Goal: Task Accomplishment & Management: Use online tool/utility

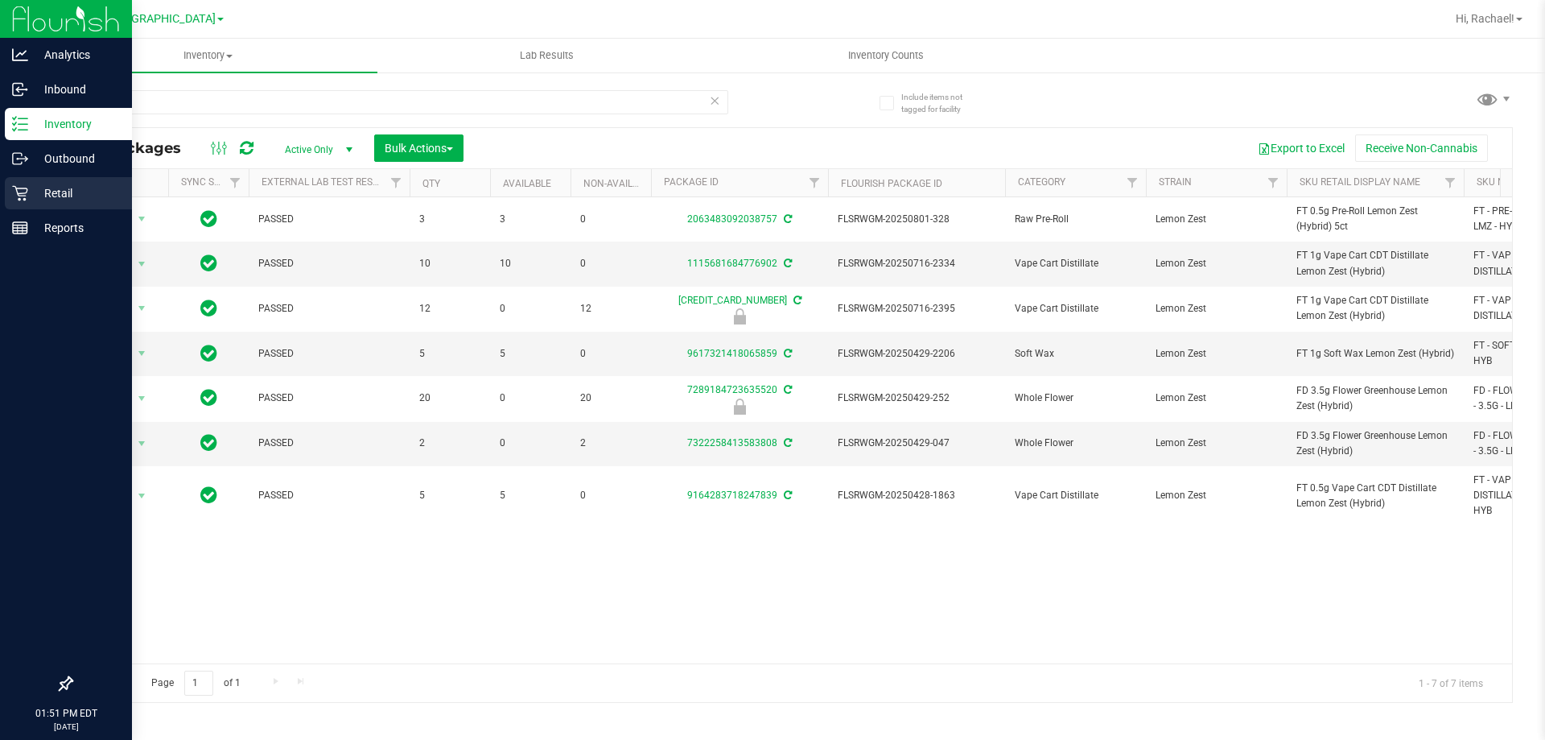
click at [55, 196] on p "Retail" at bounding box center [76, 192] width 97 height 19
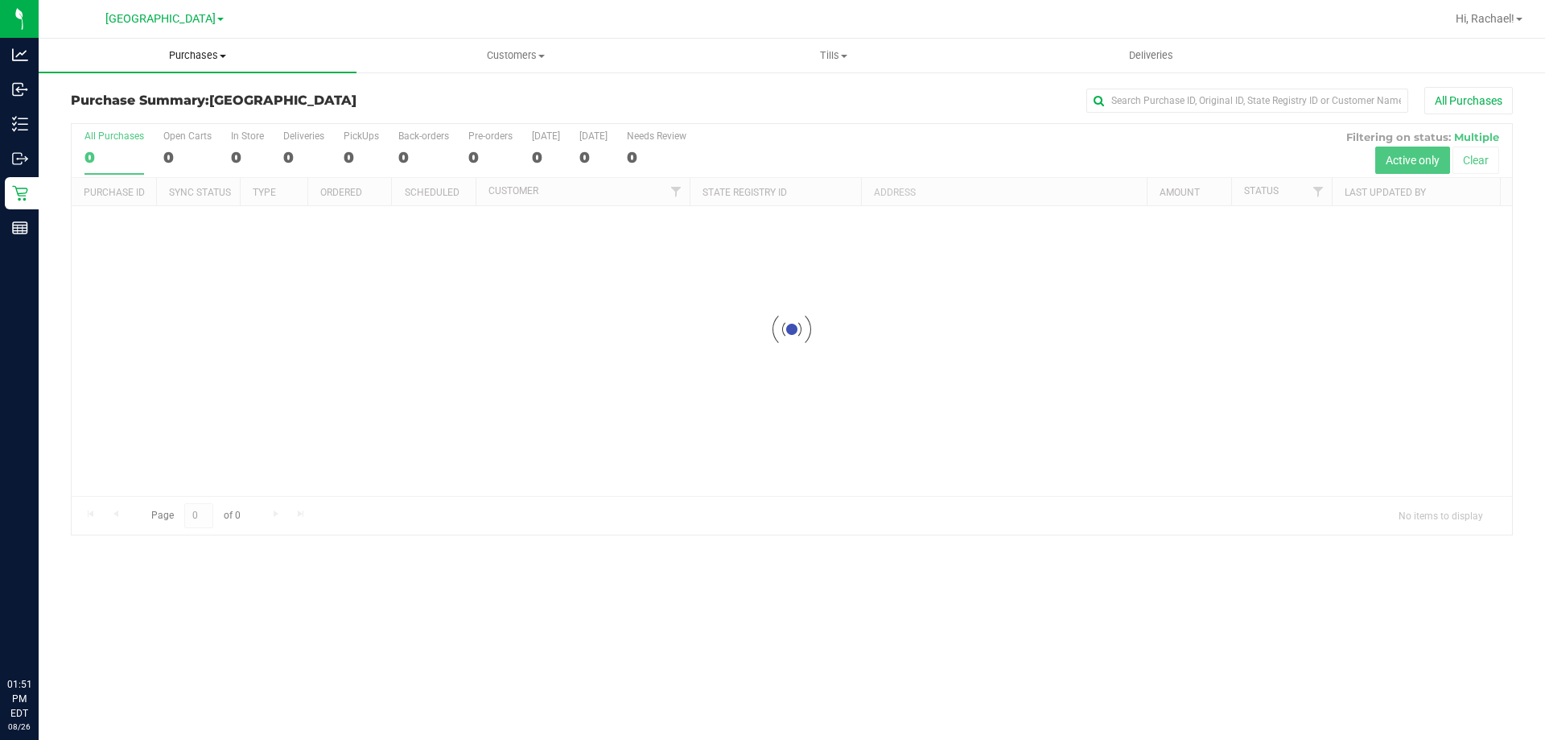
click at [197, 51] on span "Purchases" at bounding box center [198, 55] width 318 height 14
click at [107, 116] on span "Fulfillment" at bounding box center [89, 116] width 100 height 14
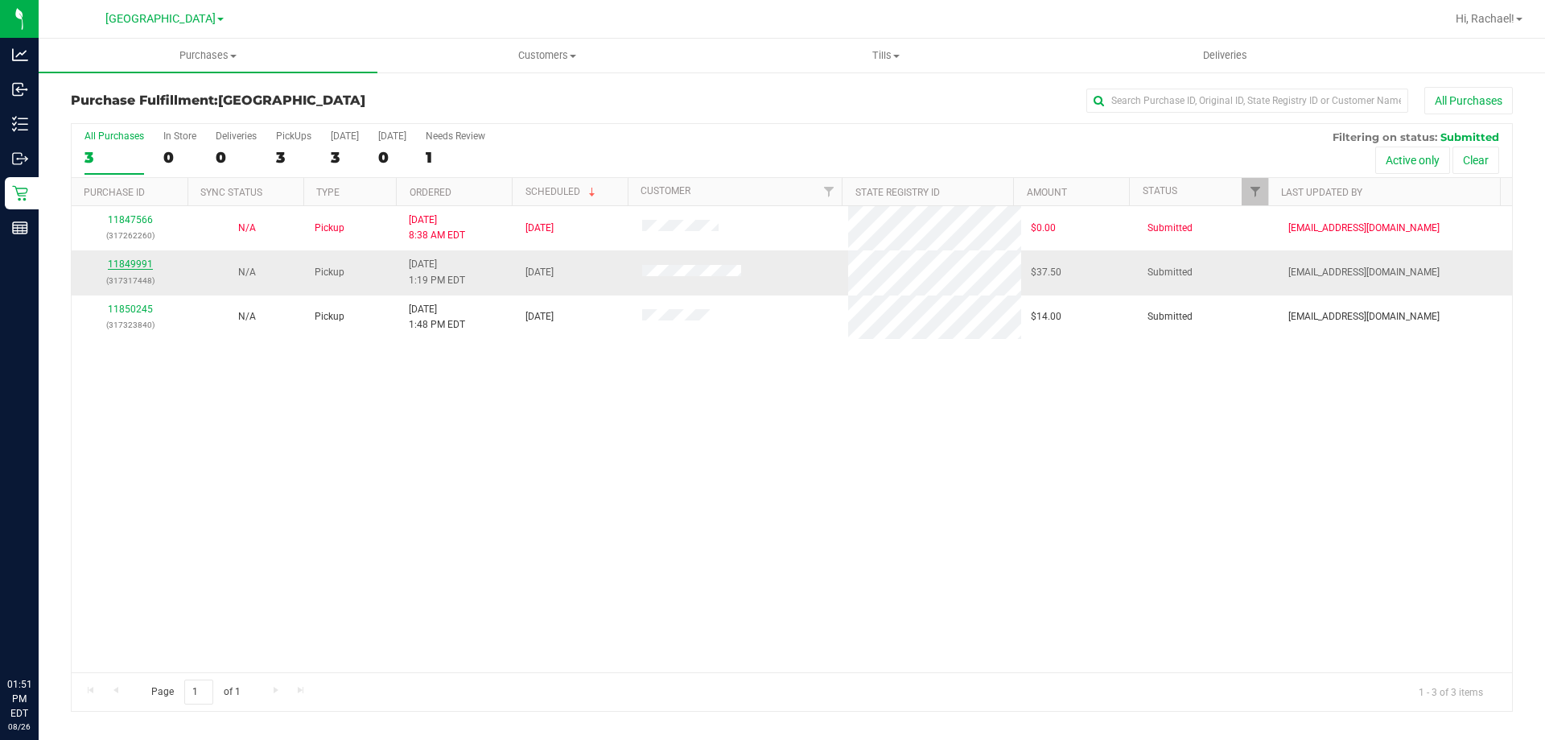
click at [138, 262] on link "11849991" at bounding box center [130, 263] width 45 height 11
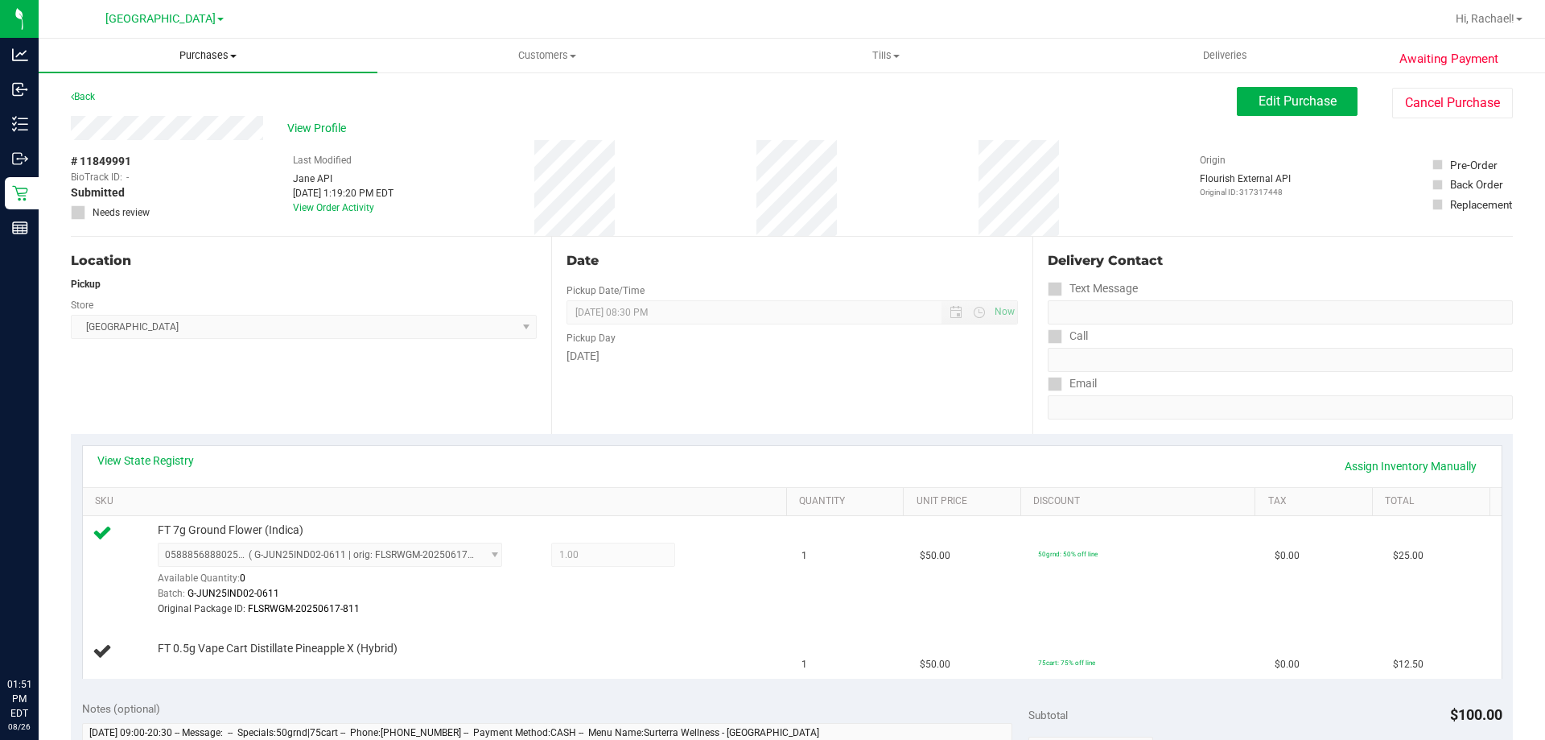
click at [202, 56] on span "Purchases" at bounding box center [208, 55] width 339 height 14
click at [99, 116] on span "Fulfillment" at bounding box center [89, 116] width 100 height 14
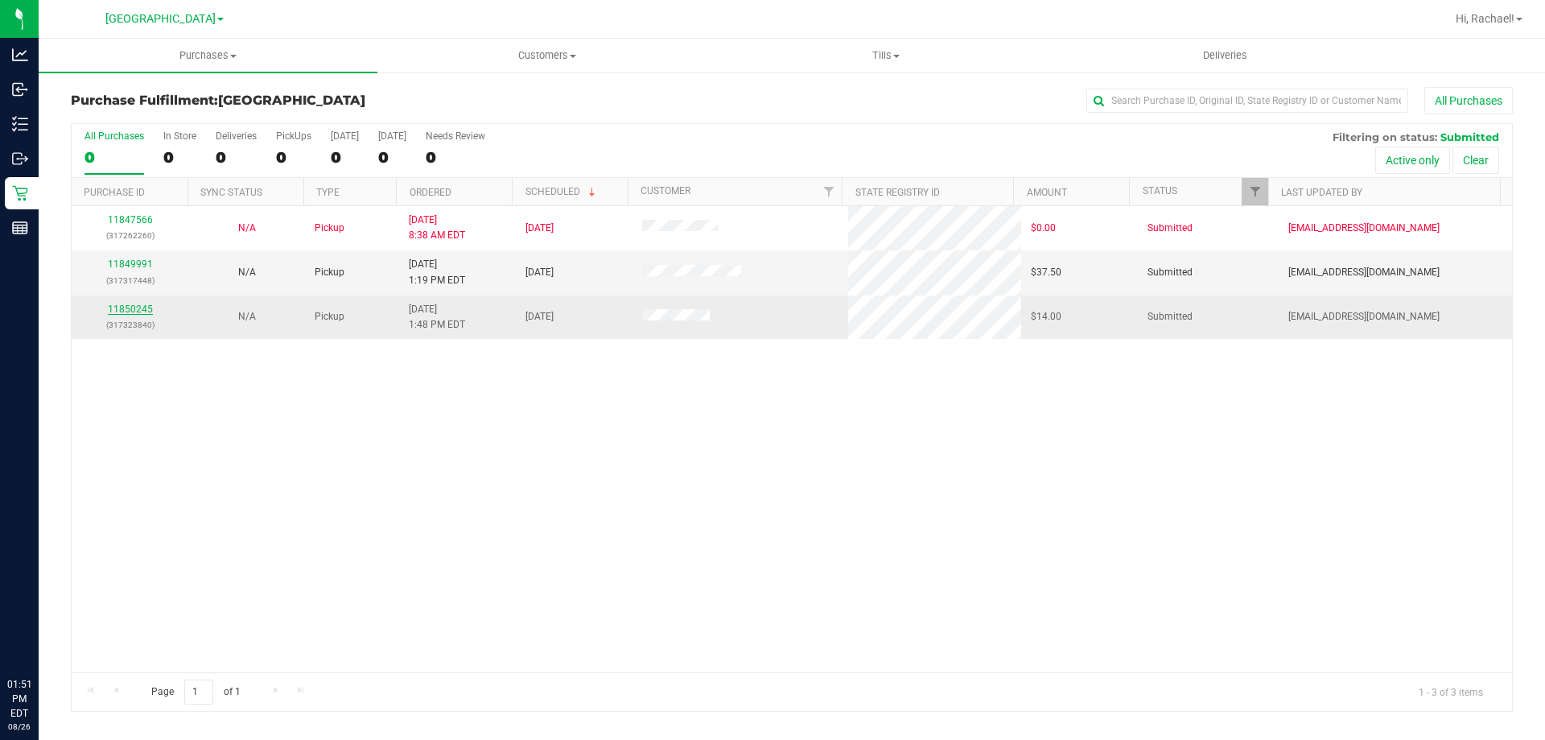
click at [146, 309] on link "11850245" at bounding box center [130, 308] width 45 height 11
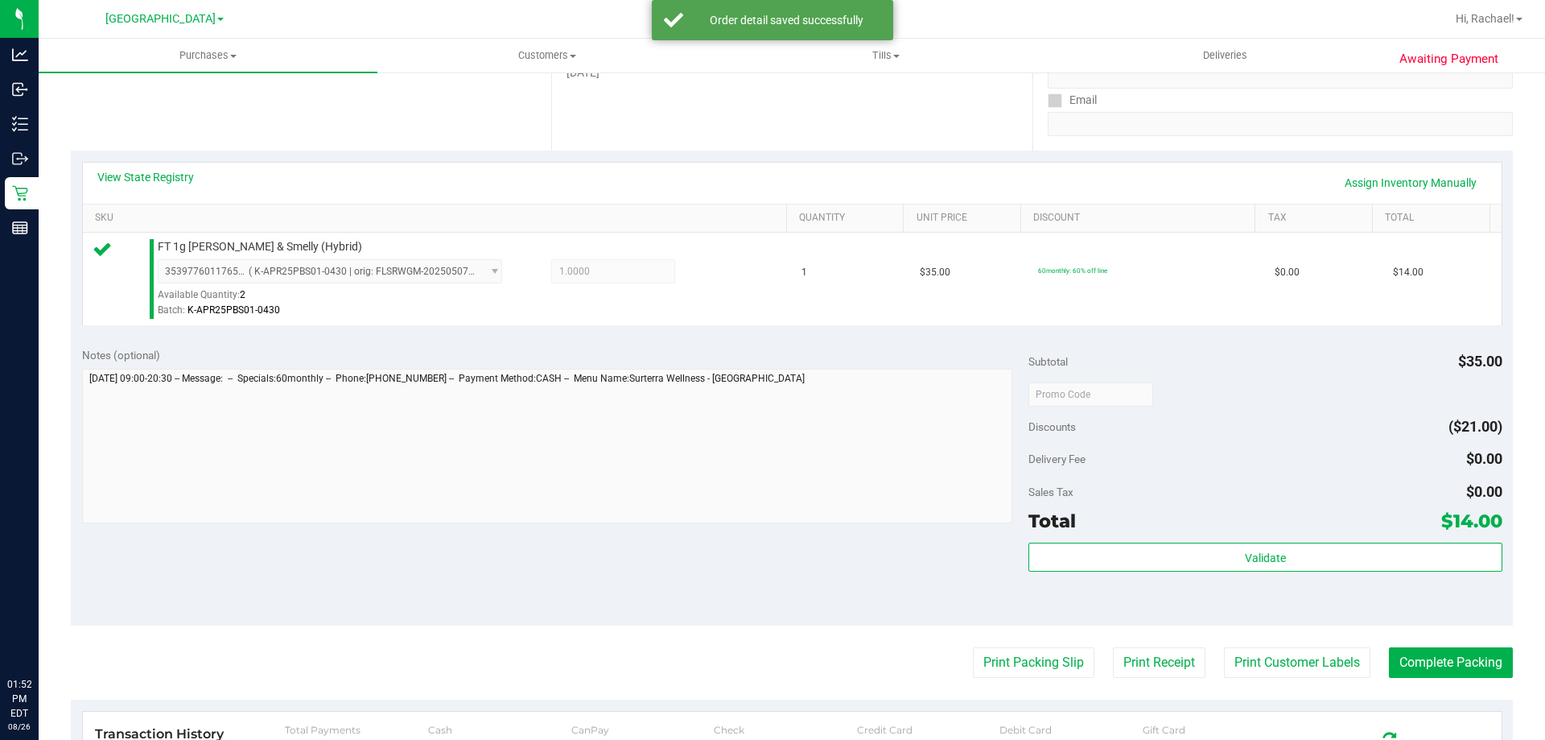
scroll to position [322, 0]
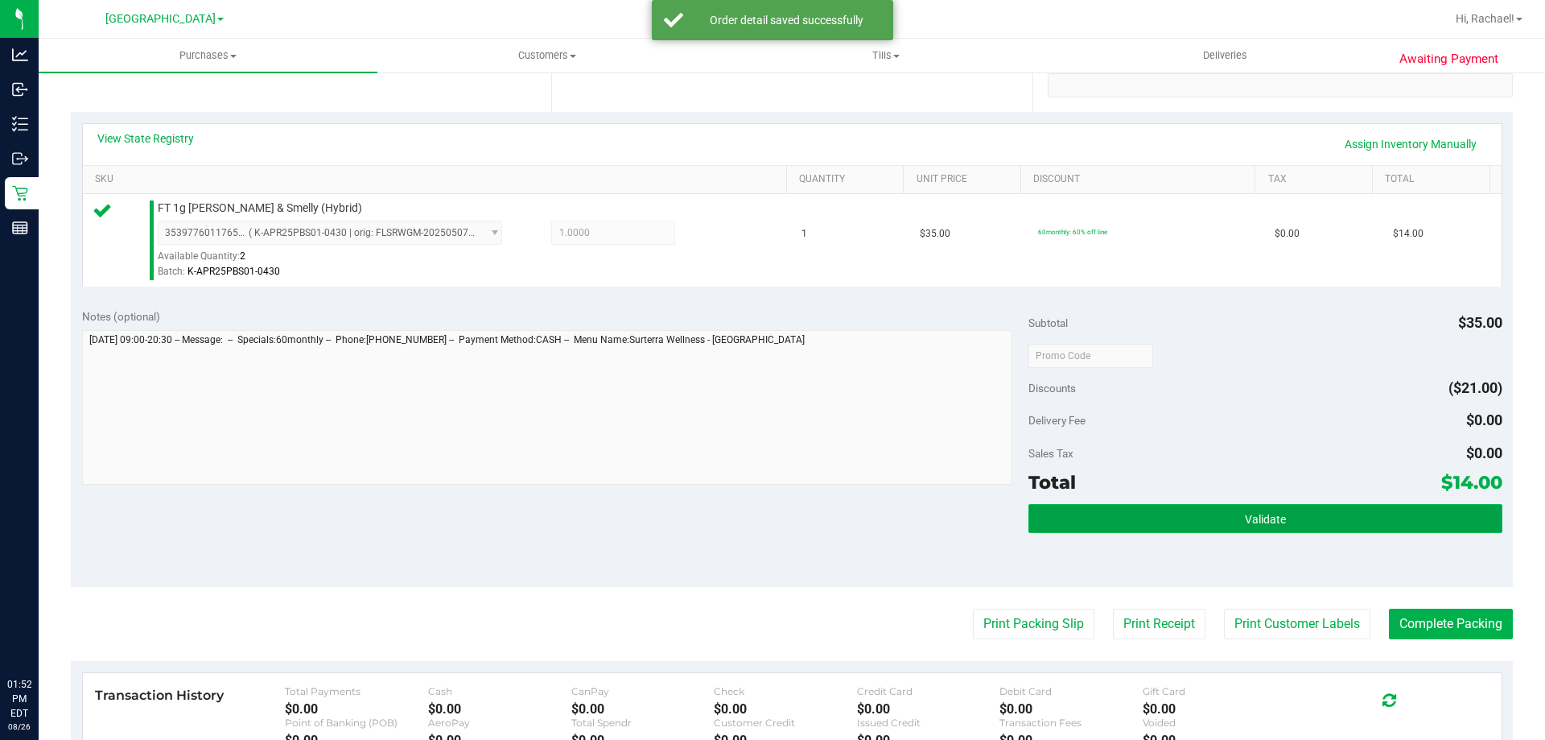
click at [1099, 504] on button "Validate" at bounding box center [1264, 518] width 473 height 29
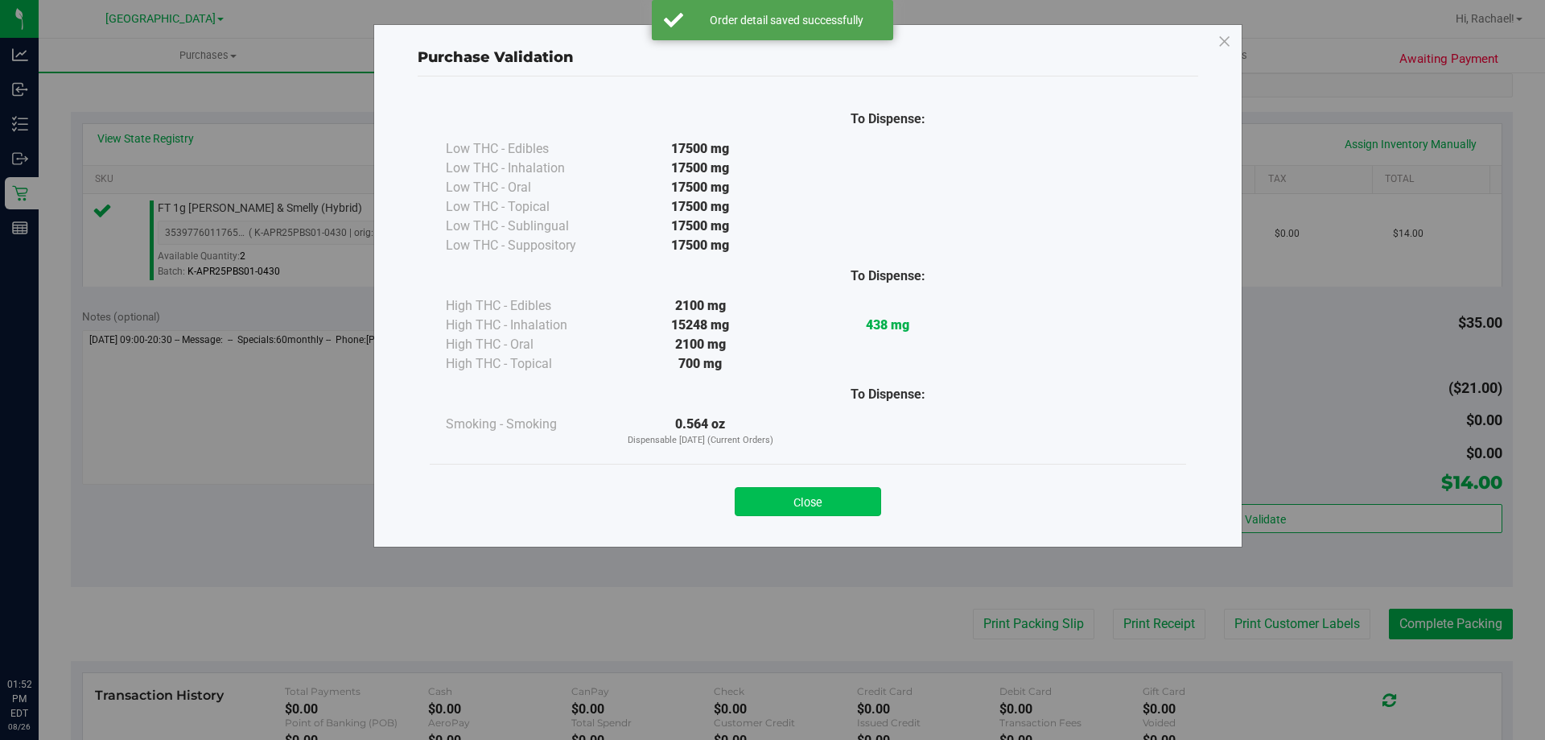
click at [846, 500] on button "Close" at bounding box center [808, 501] width 146 height 29
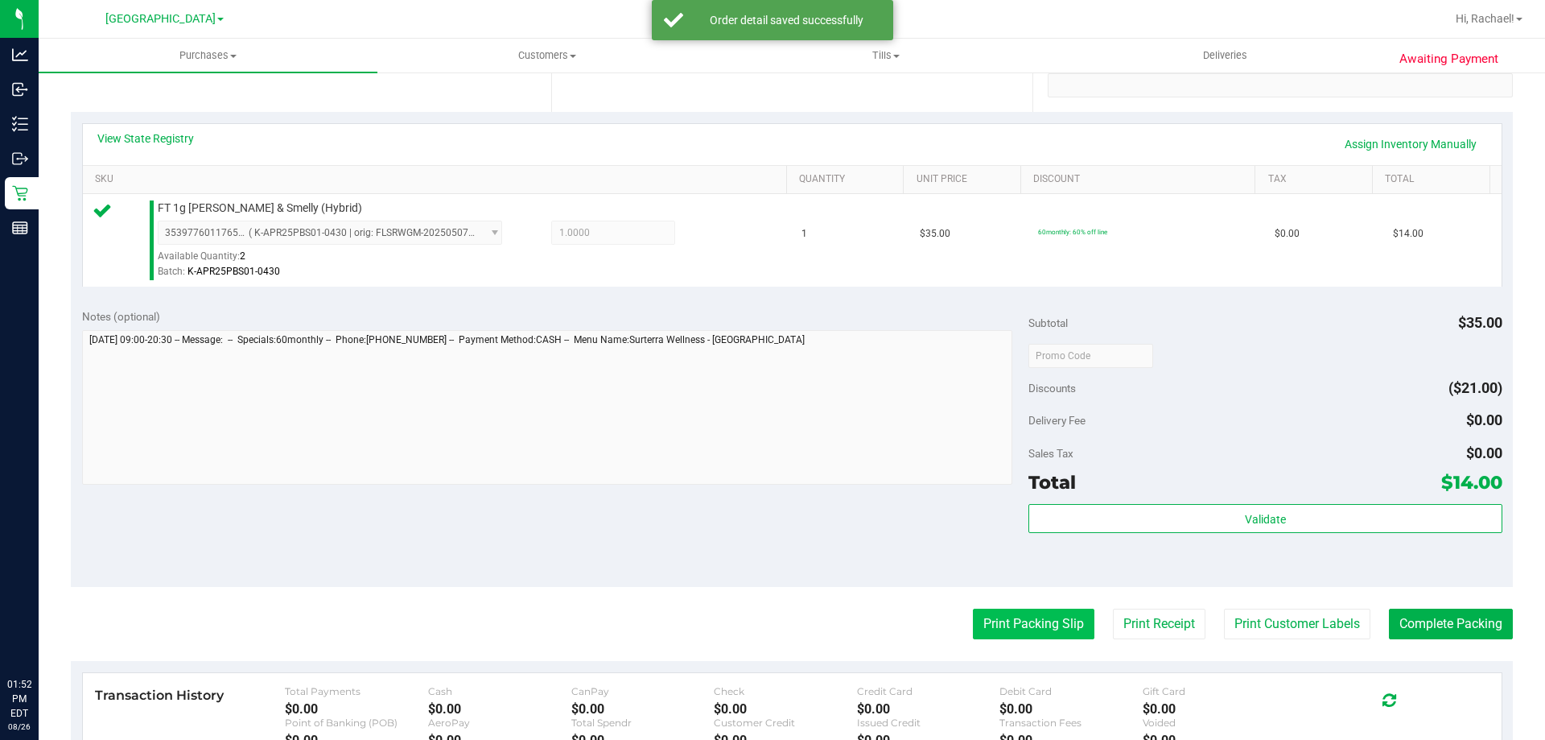
click at [1004, 621] on button "Print Packing Slip" at bounding box center [1034, 623] width 122 height 31
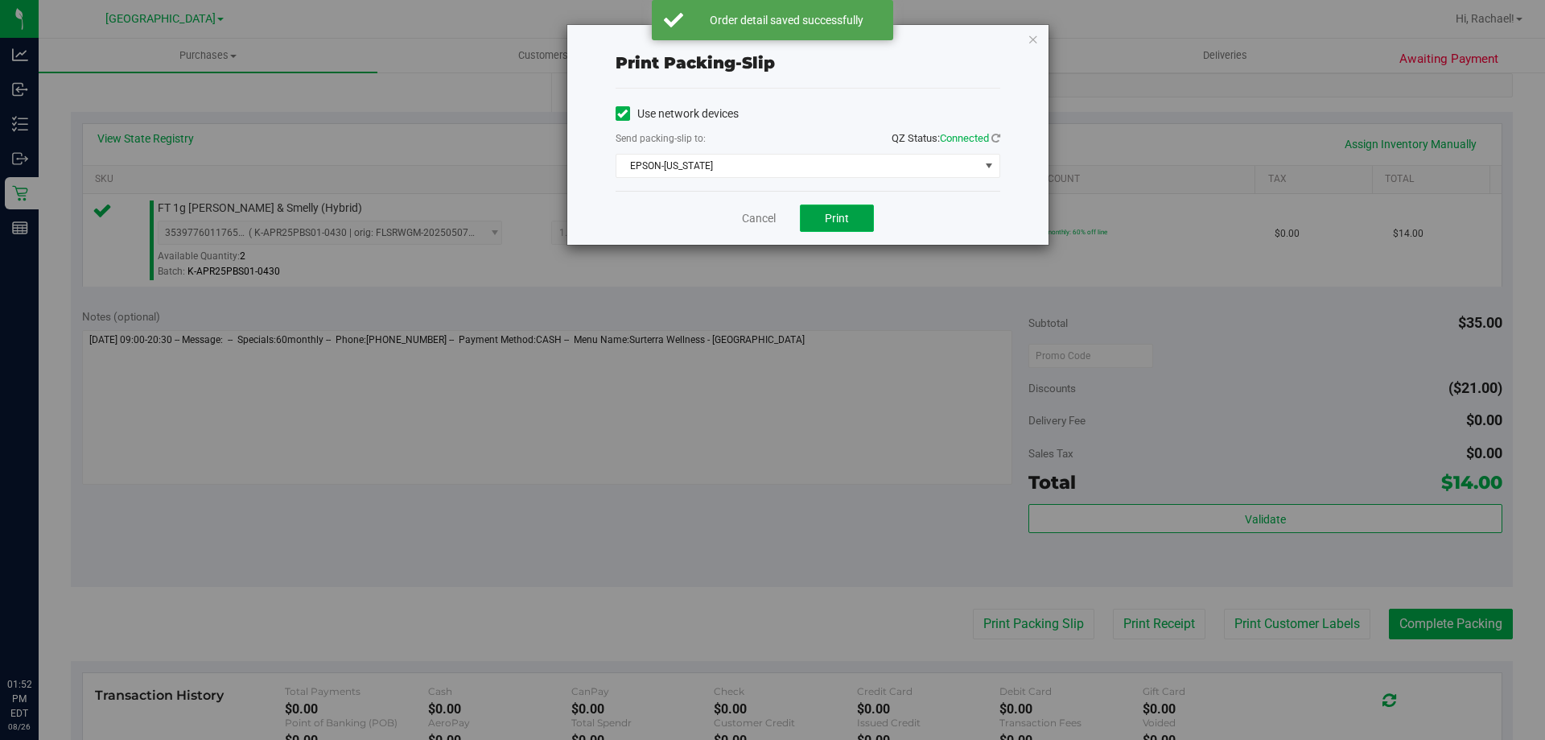
click at [842, 216] on span "Print" at bounding box center [837, 218] width 24 height 13
click at [1032, 44] on icon "button" at bounding box center [1033, 38] width 11 height 19
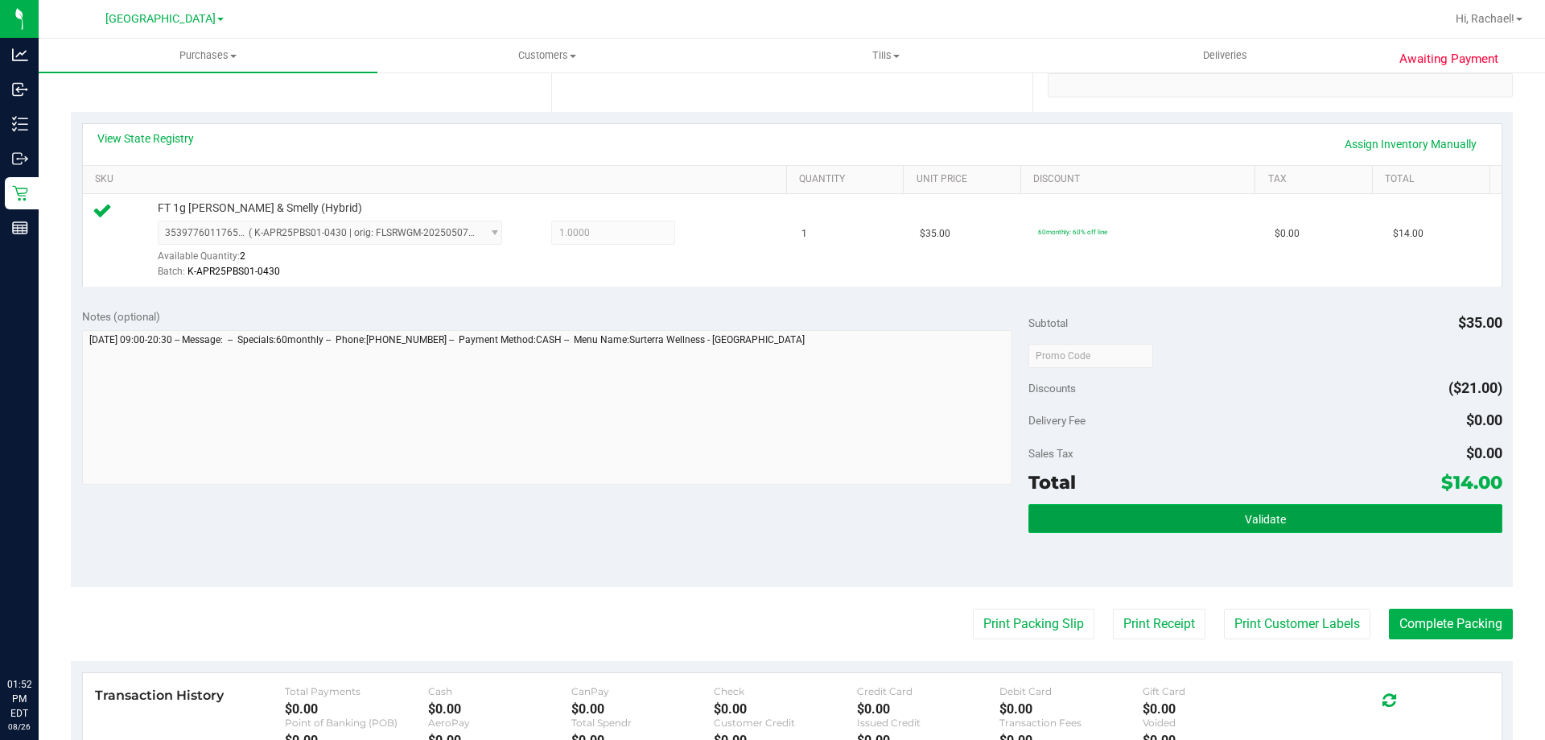
click at [1186, 511] on button "Validate" at bounding box center [1264, 518] width 473 height 29
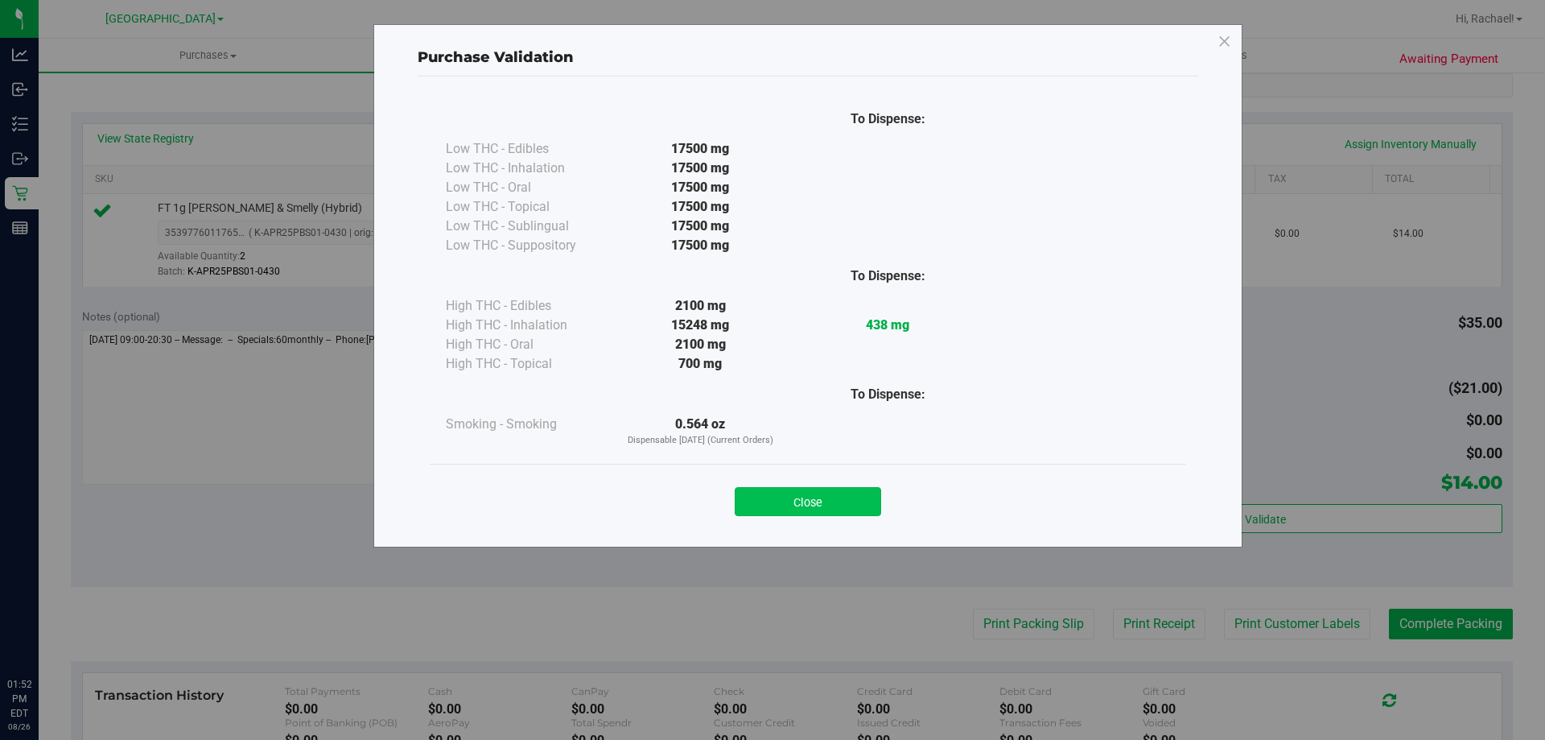
click at [809, 512] on button "Close" at bounding box center [808, 501] width 146 height 29
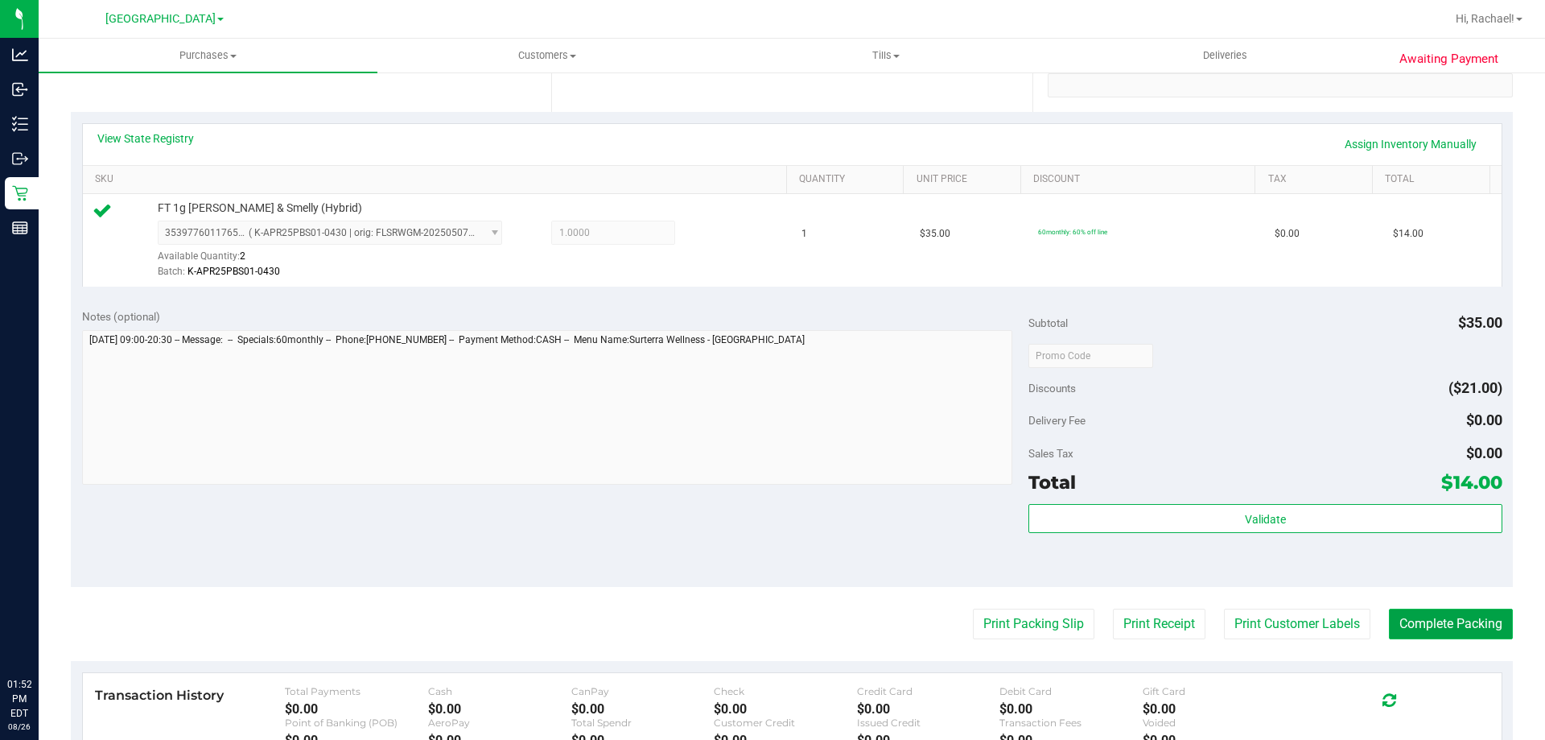
click at [1424, 619] on button "Complete Packing" at bounding box center [1451, 623] width 124 height 31
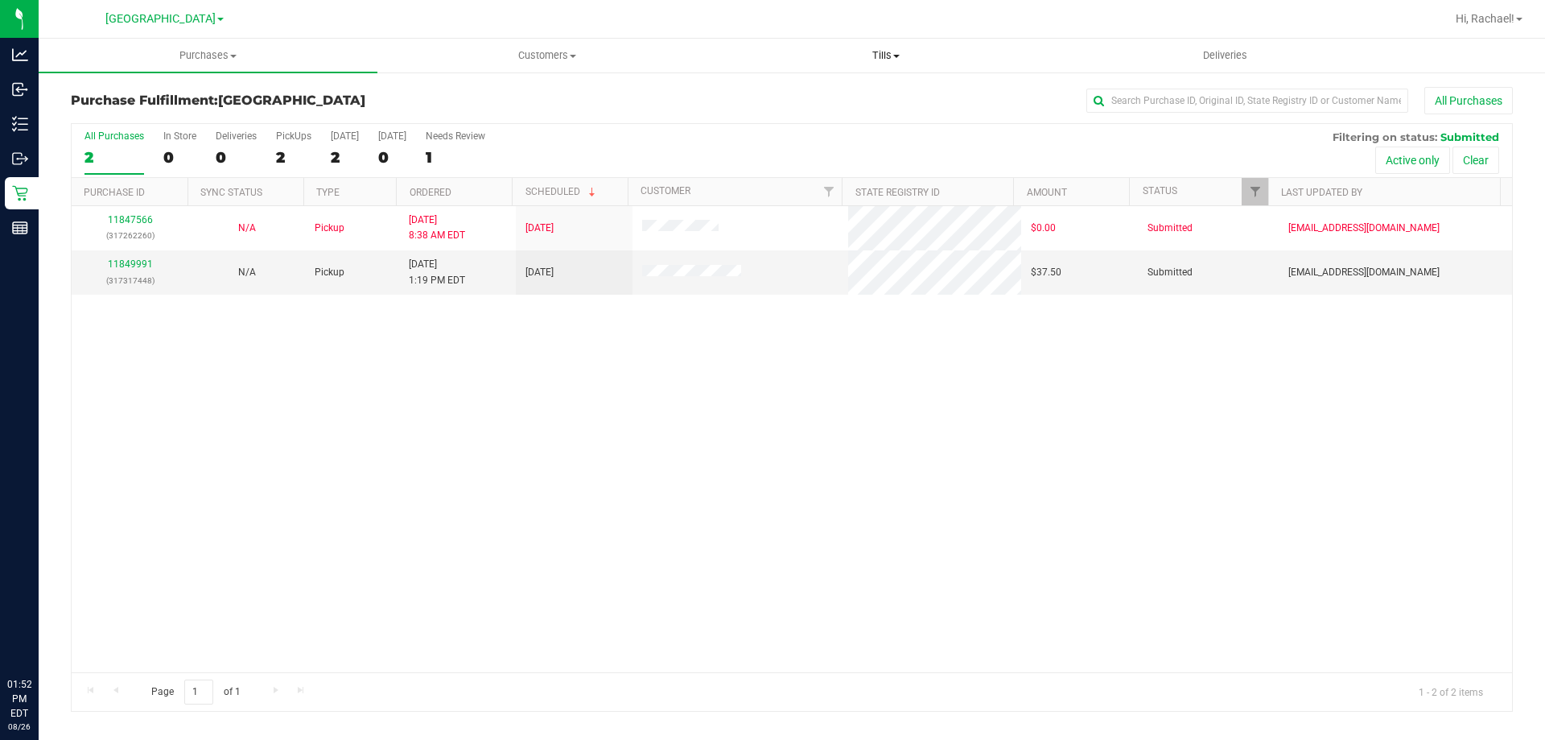
click at [862, 53] on span "Tills" at bounding box center [885, 55] width 337 height 14
click at [806, 90] on span "Manage tills" at bounding box center [770, 97] width 109 height 14
